Goal: Task Accomplishment & Management: Manage account settings

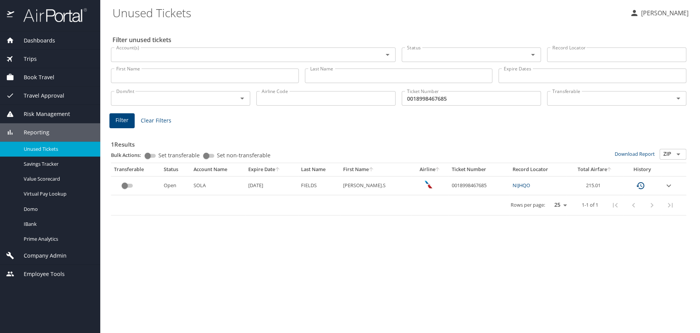
click at [43, 254] on span "Company Admin" at bounding box center [40, 255] width 52 height 8
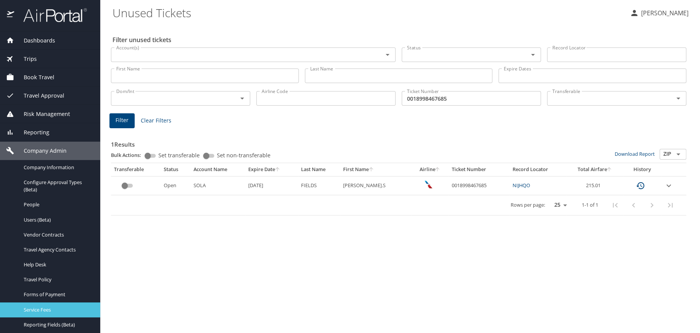
click at [35, 306] on span "Service Fees" at bounding box center [57, 309] width 67 height 7
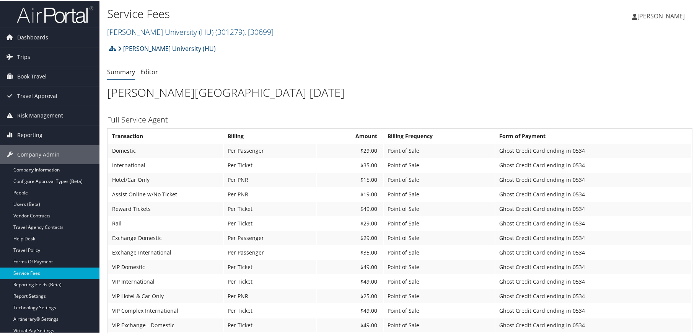
click at [179, 49] on link "[PERSON_NAME] University (HU)" at bounding box center [167, 47] width 98 height 15
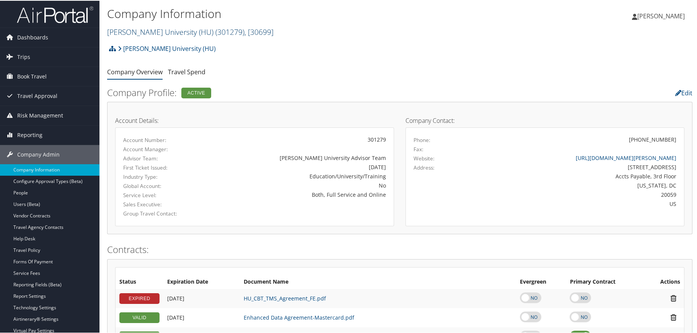
click at [215, 33] on span "( 301279 )" at bounding box center [229, 31] width 29 height 10
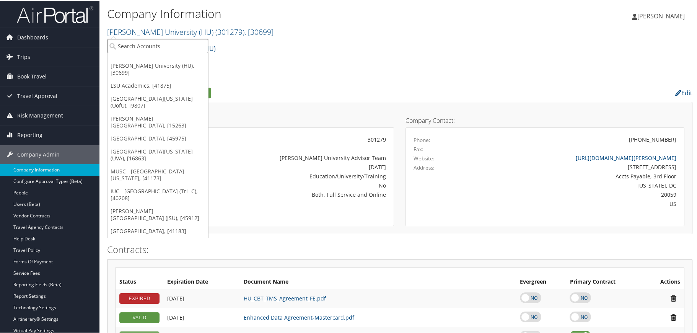
click at [158, 43] on input "search" at bounding box center [157, 45] width 101 height 14
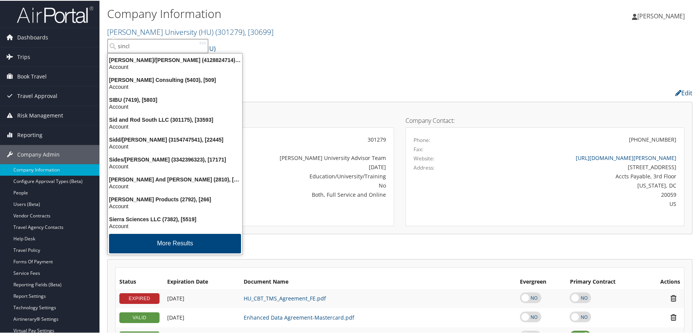
type input "sincla"
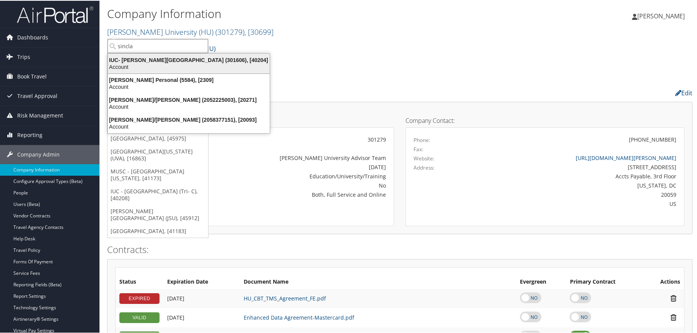
click at [158, 59] on div "IUC- Sinclair Community College (301606), [40204]" at bounding box center [188, 59] width 171 height 7
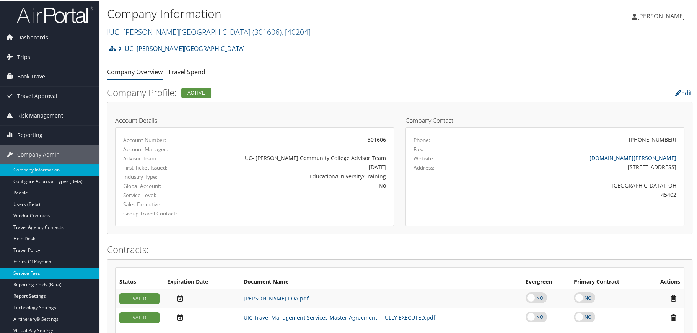
click at [30, 272] on link "Service Fees" at bounding box center [49, 272] width 99 height 11
